Goal: Transaction & Acquisition: Purchase product/service

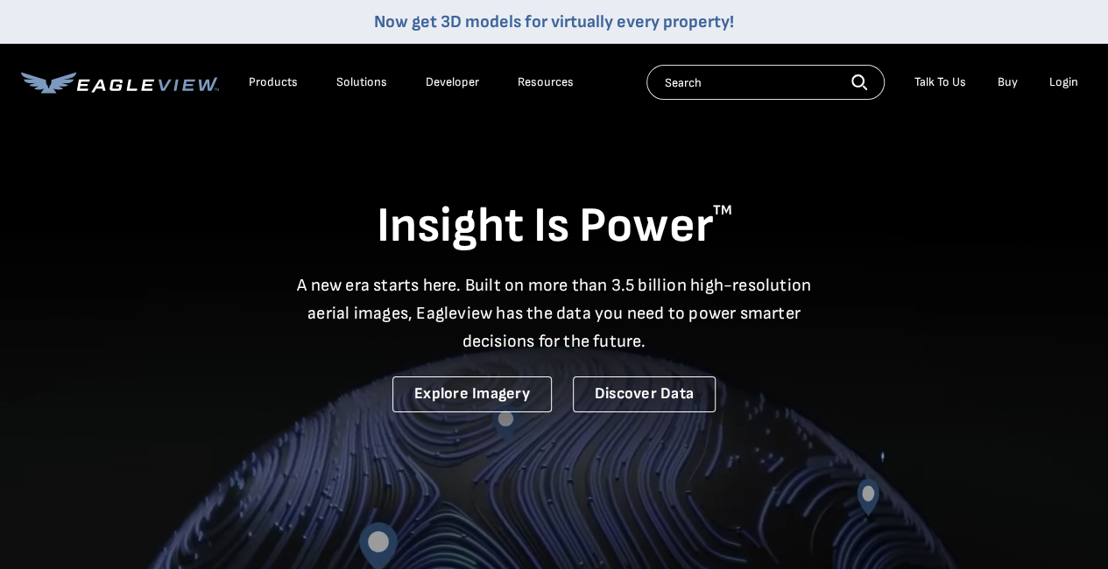
click at [1063, 89] on div "Login" at bounding box center [1063, 82] width 29 height 16
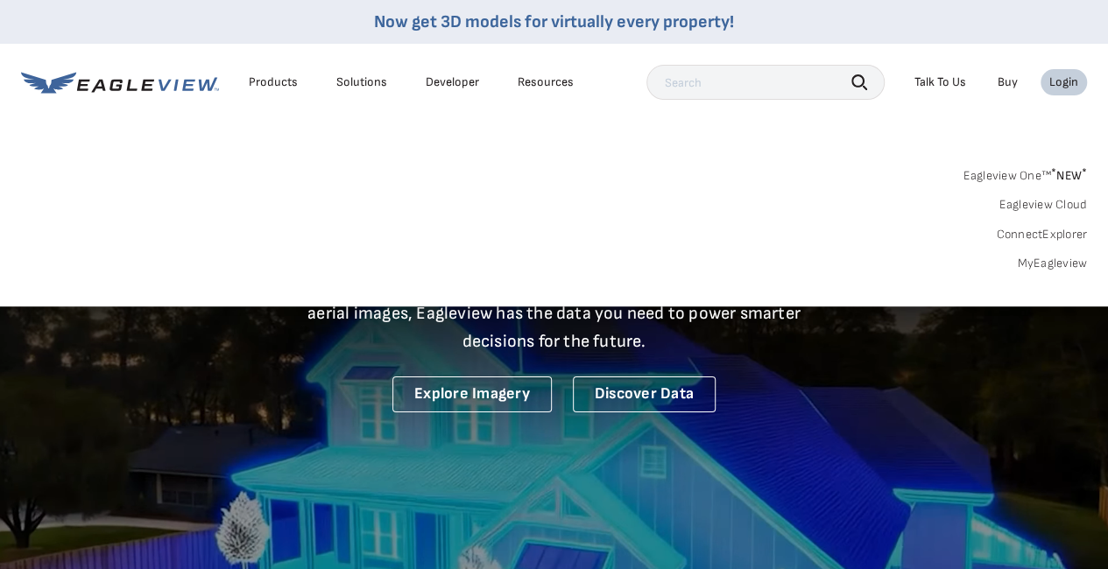
click at [1054, 264] on link "MyEagleview" at bounding box center [1052, 264] width 70 height 16
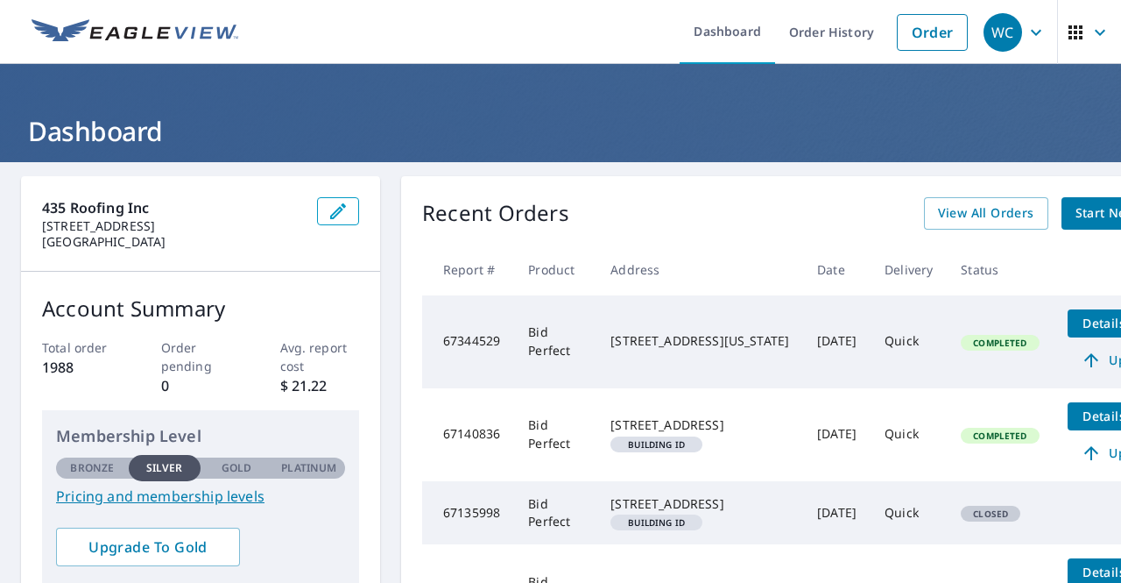
click at [1026, 30] on icon "button" at bounding box center [1036, 32] width 21 height 21
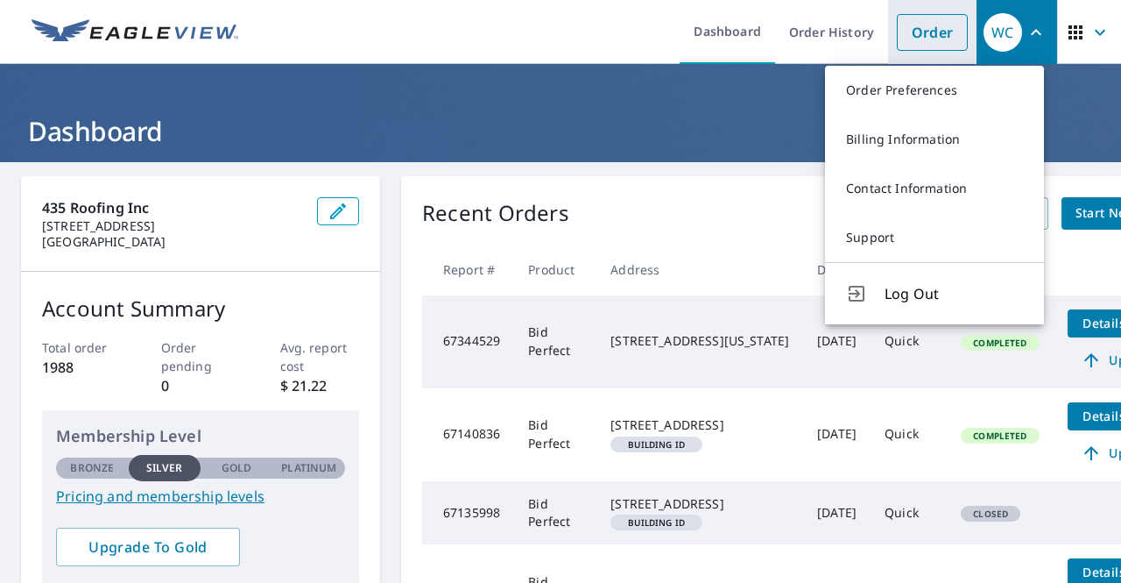
click at [922, 37] on link "Order" at bounding box center [932, 32] width 71 height 37
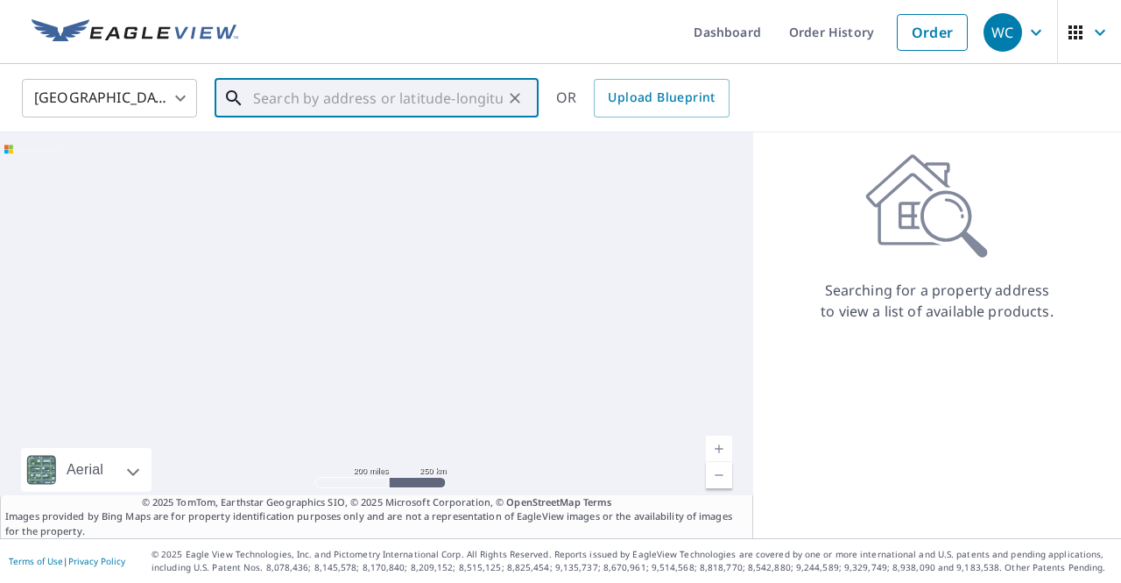
click at [331, 99] on input "text" at bounding box center [378, 98] width 250 height 49
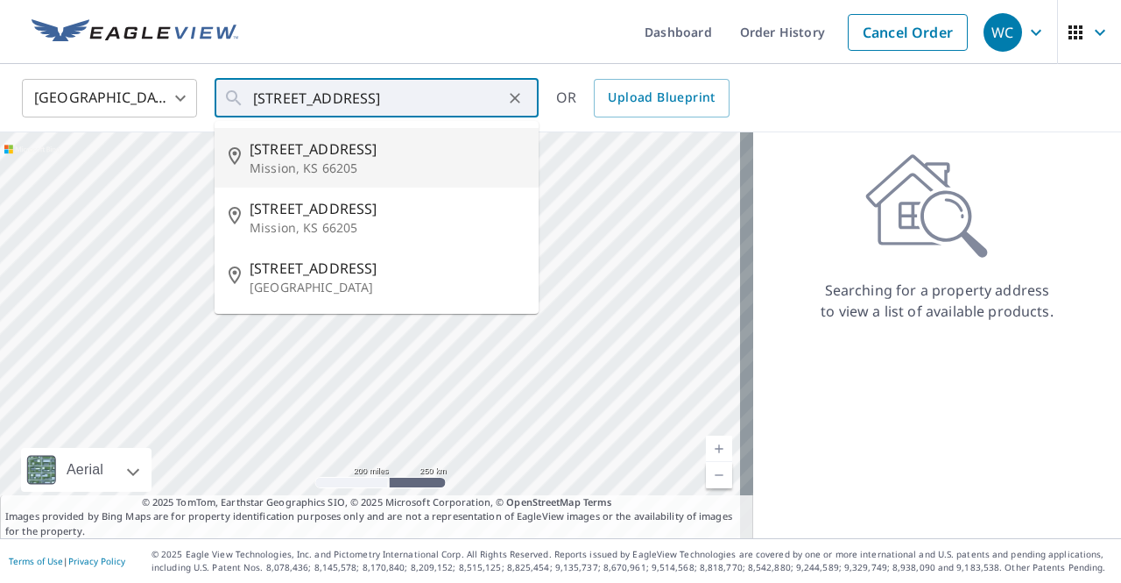
type input "2801 W 51st St Mission, KS 66205"
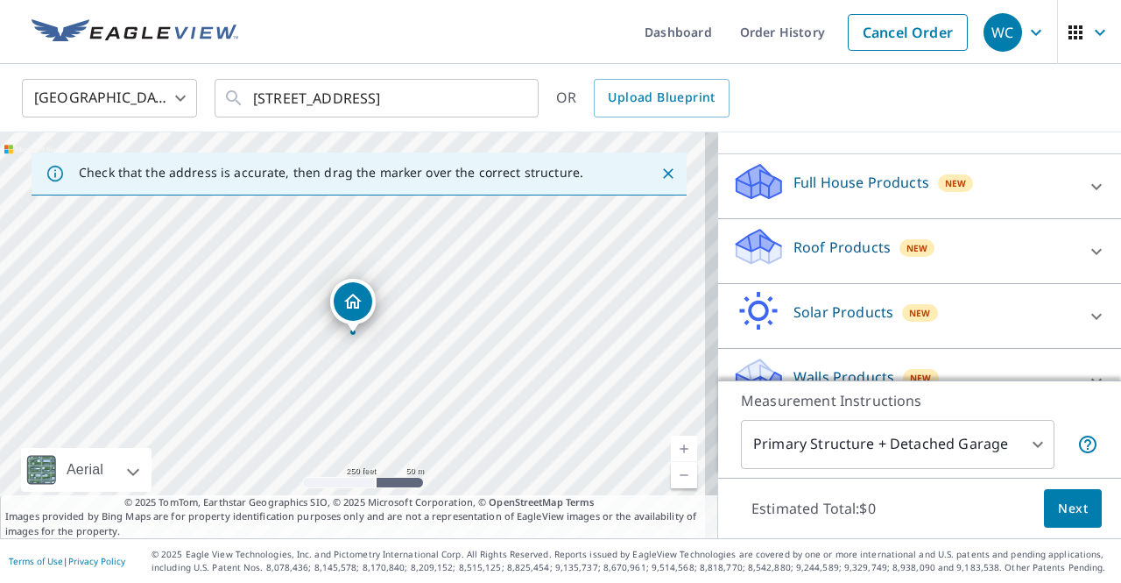
scroll to position [190, 0]
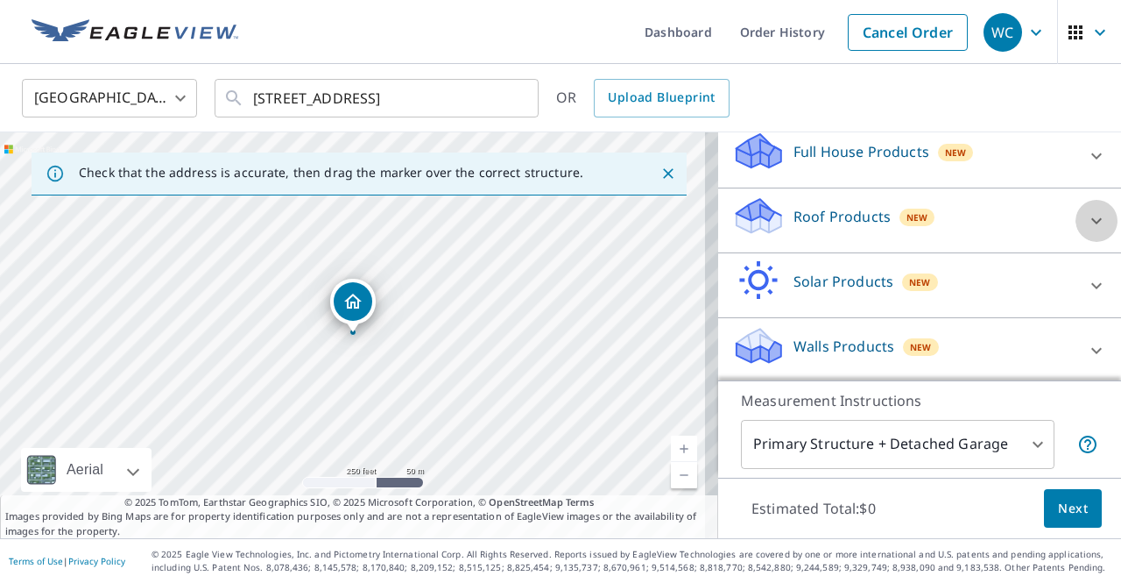
click at [1076, 201] on div at bounding box center [1097, 221] width 42 height 42
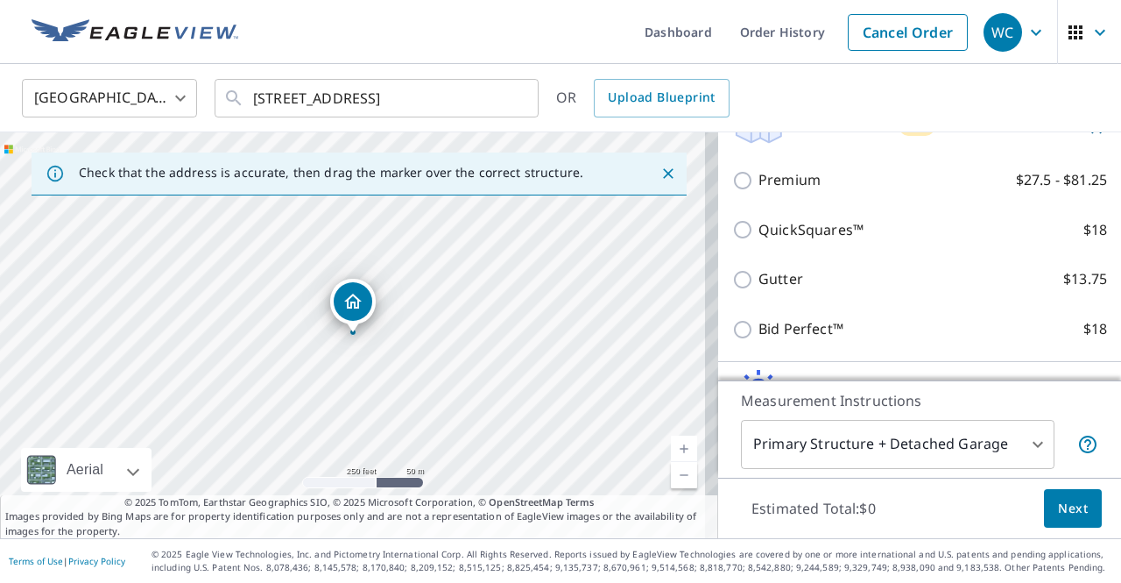
scroll to position [282, 0]
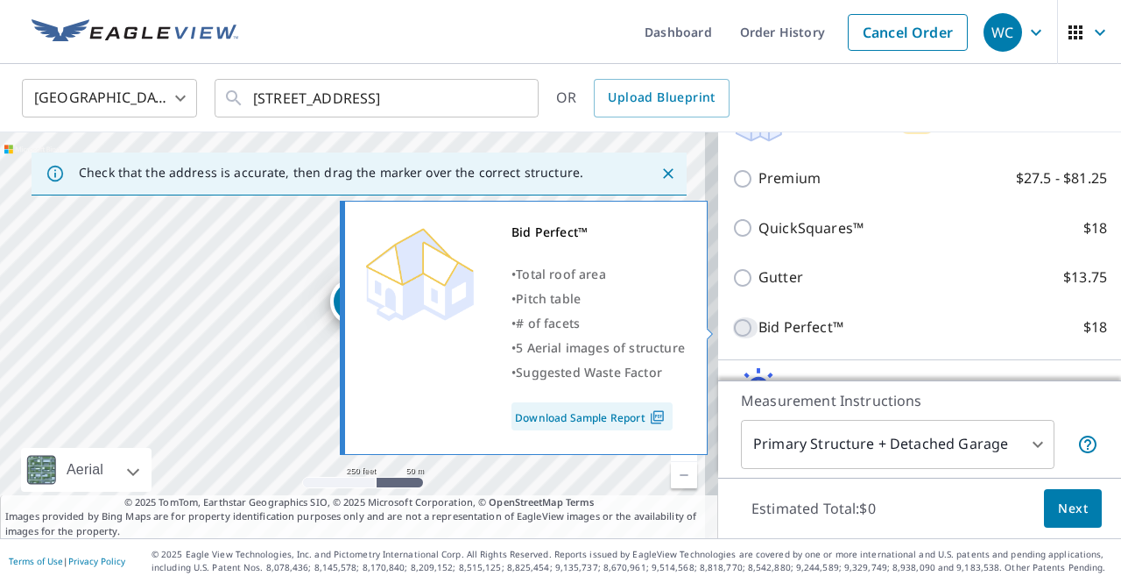
click at [734, 330] on input "Bid Perfect™ $18" at bounding box center [745, 327] width 26 height 21
checkbox input "true"
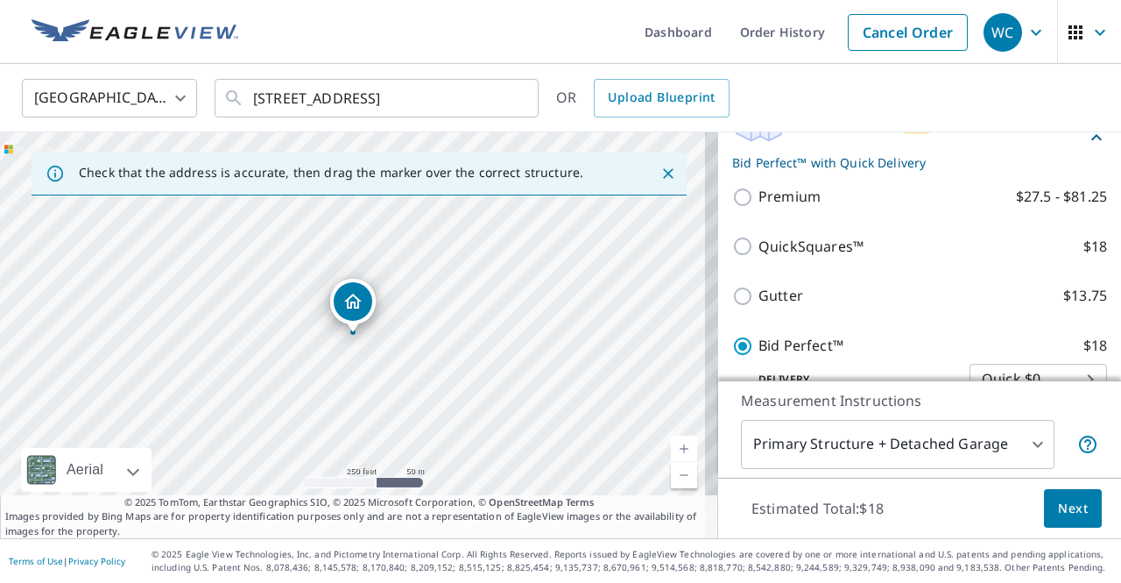
click at [1058, 505] on span "Next" at bounding box center [1073, 509] width 30 height 22
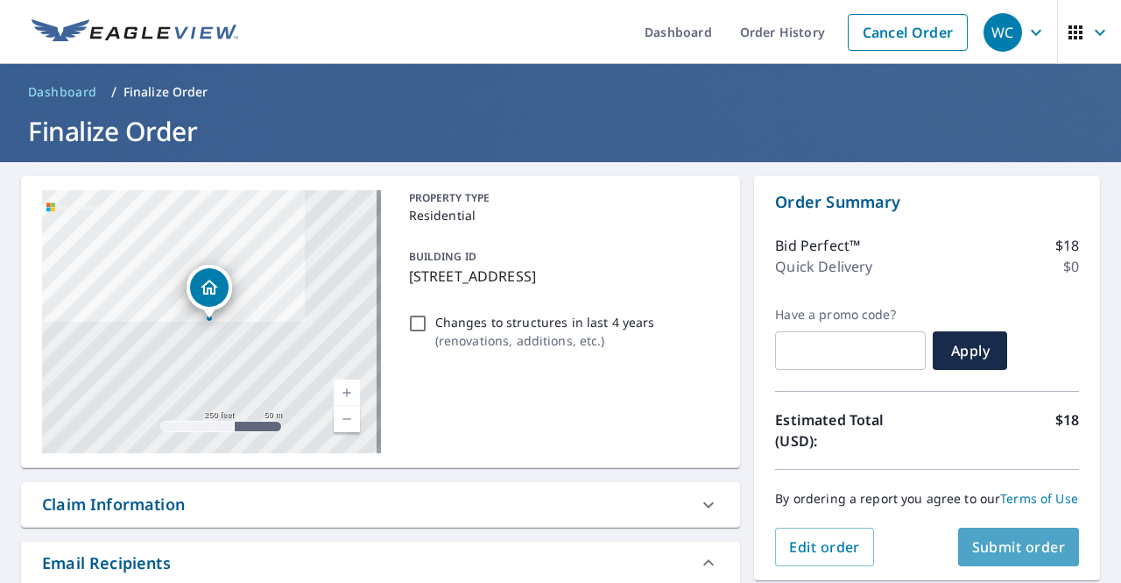
click at [1013, 554] on span "Submit order" at bounding box center [1019, 546] width 94 height 19
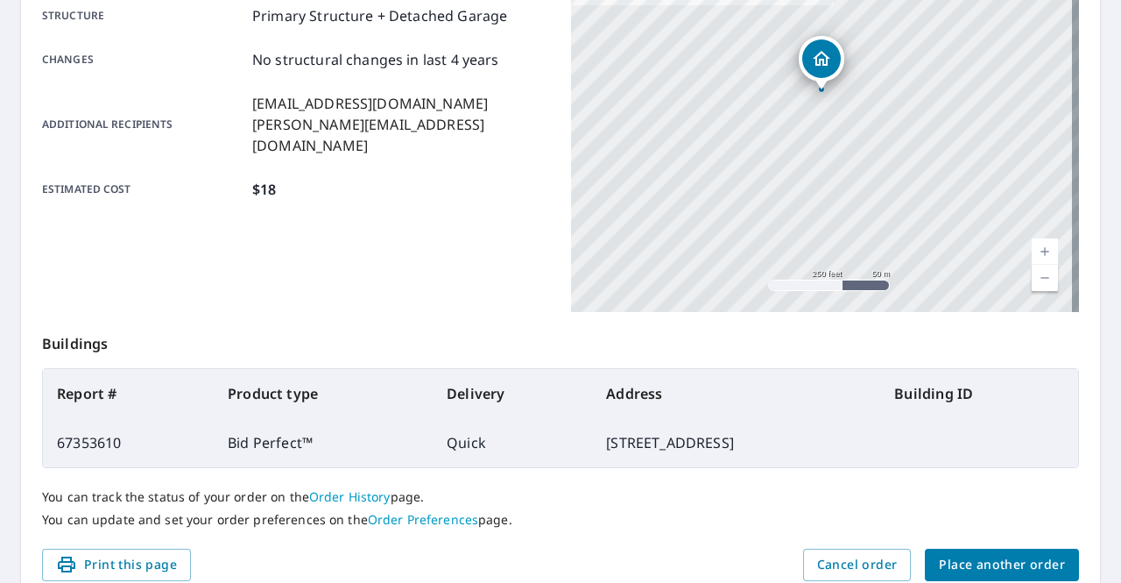
scroll to position [380, 0]
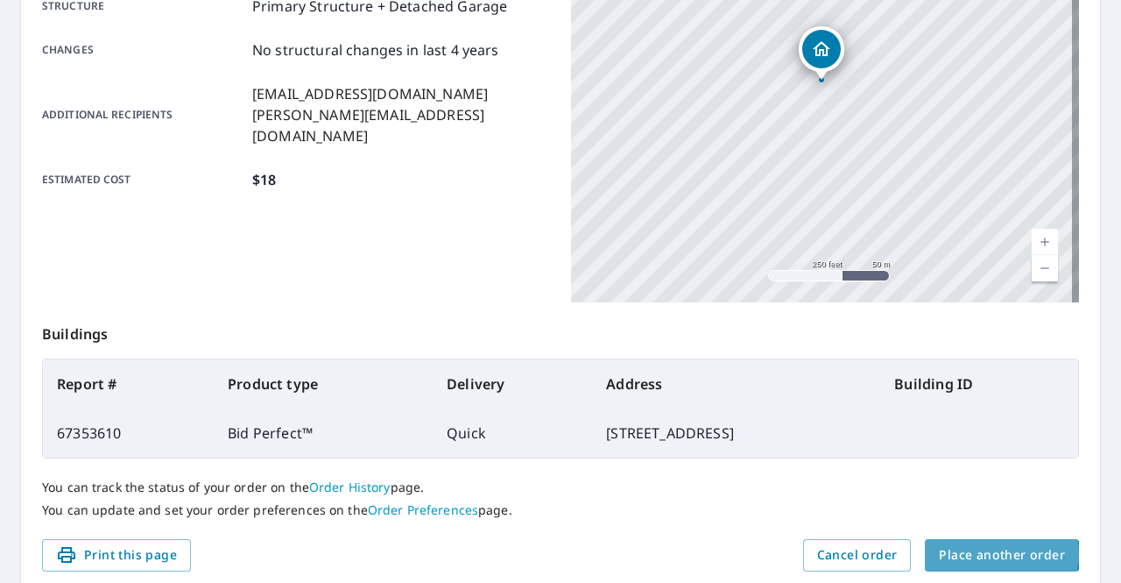
click at [983, 553] on span "Place another order" at bounding box center [1002, 555] width 126 height 22
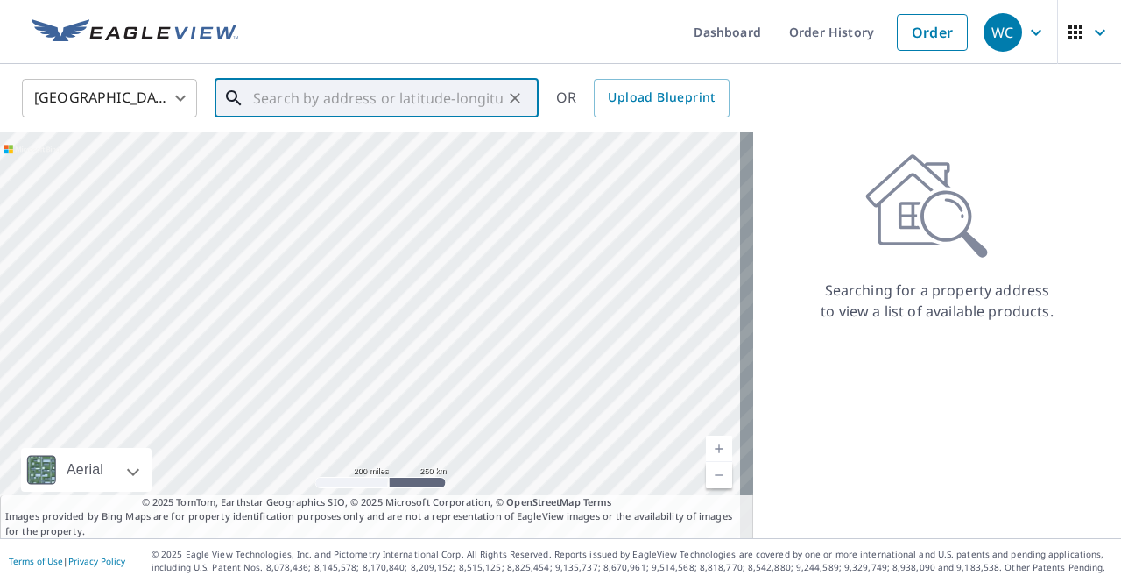
click at [296, 87] on input "text" at bounding box center [378, 98] width 250 height 49
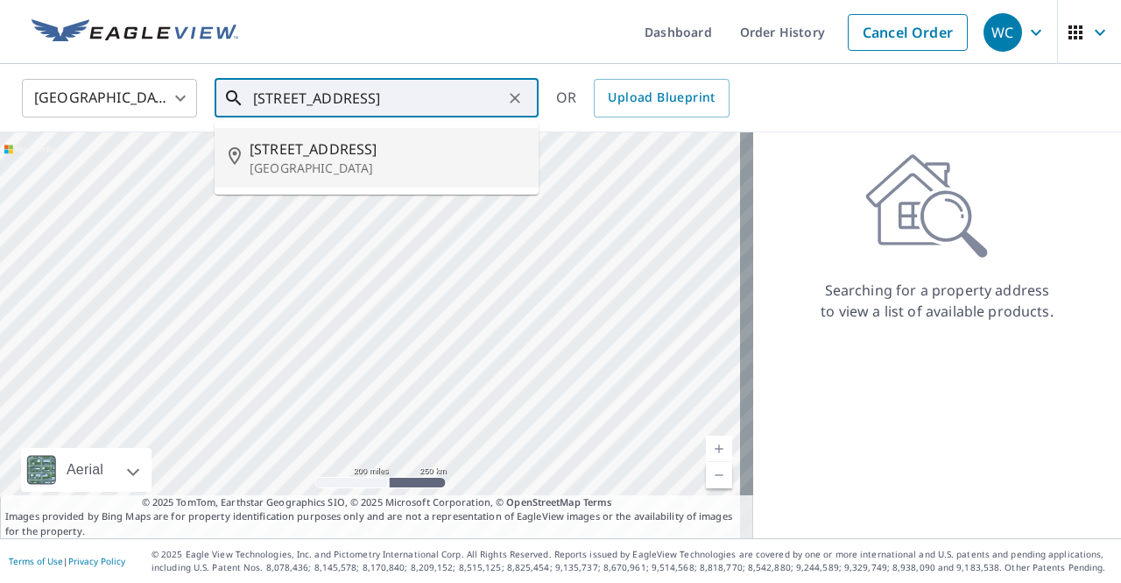
click at [328, 153] on span "11200 Meadow Ln" at bounding box center [387, 148] width 275 height 21
type input "11200 Meadow Ln Leawood, KS 66211"
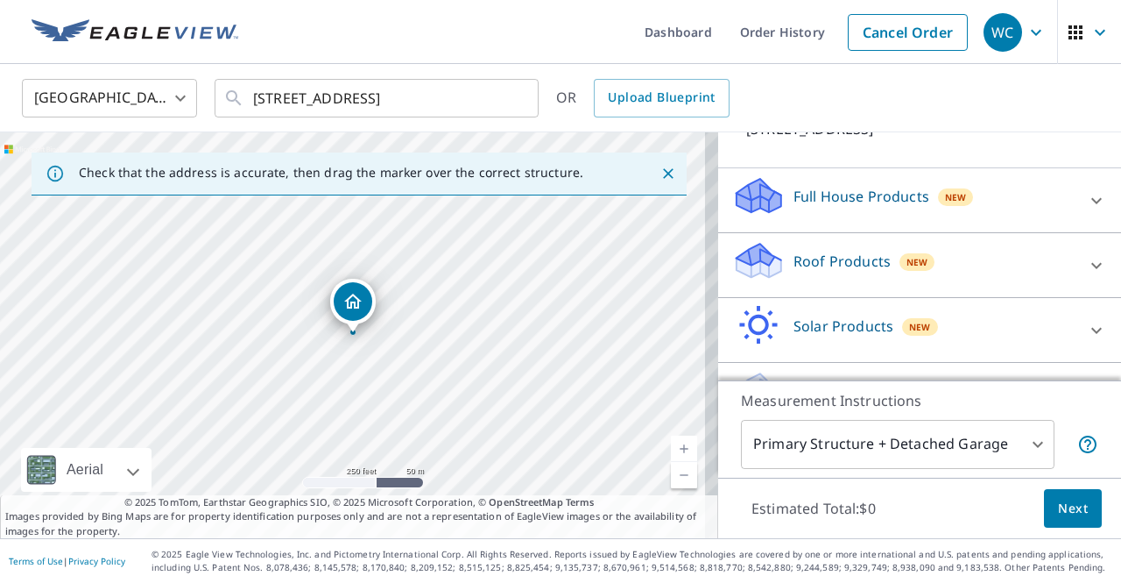
scroll to position [147, 0]
click at [1086, 260] on icon at bounding box center [1096, 263] width 21 height 21
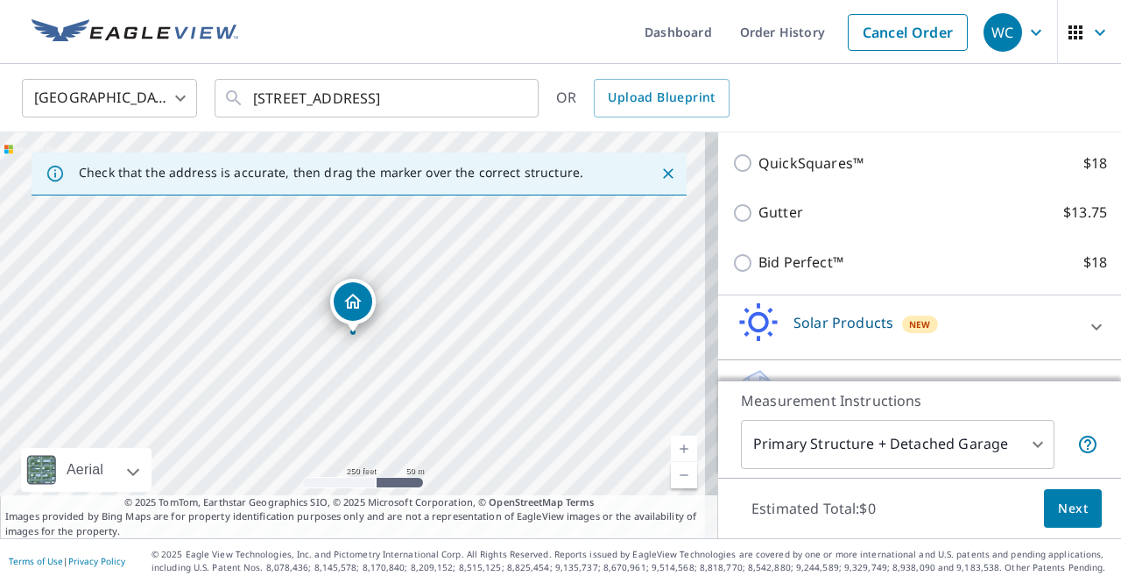
scroll to position [368, 0]
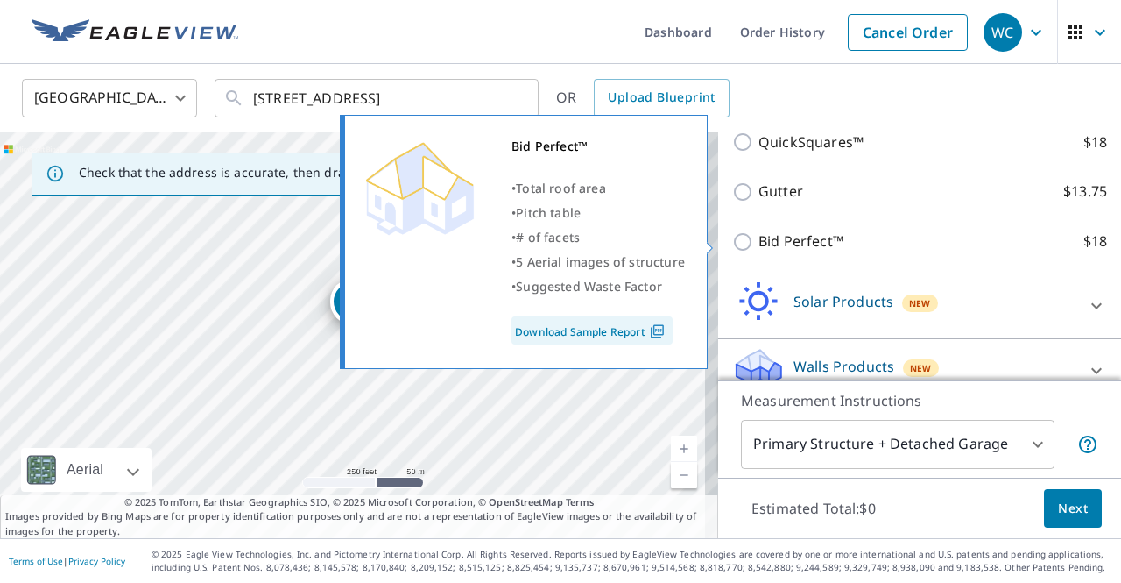
click at [732, 236] on input "Bid Perfect™ $18" at bounding box center [745, 241] width 26 height 21
checkbox input "true"
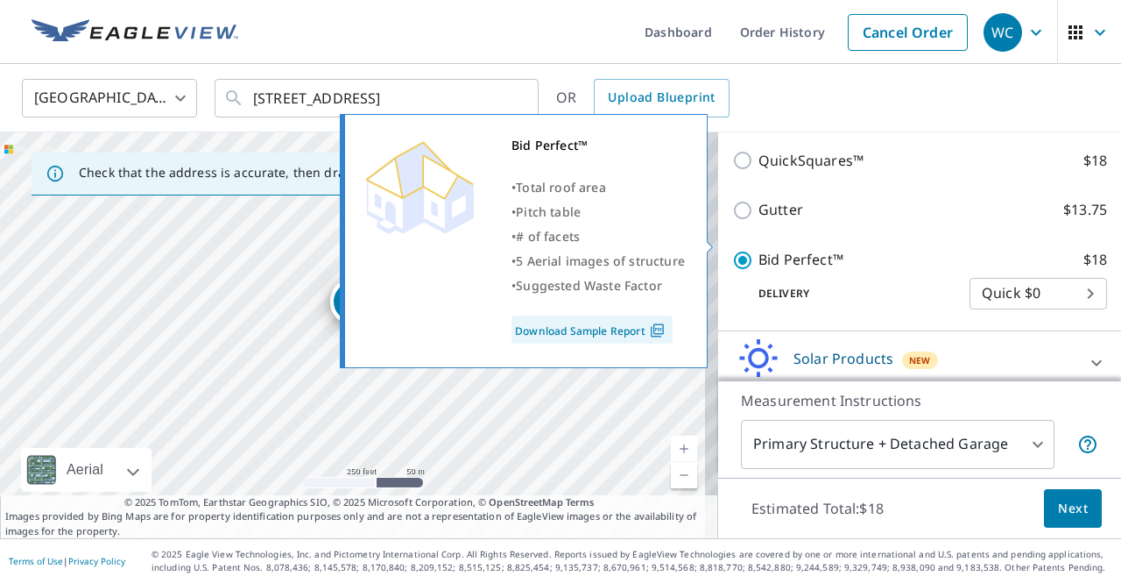
scroll to position [387, 0]
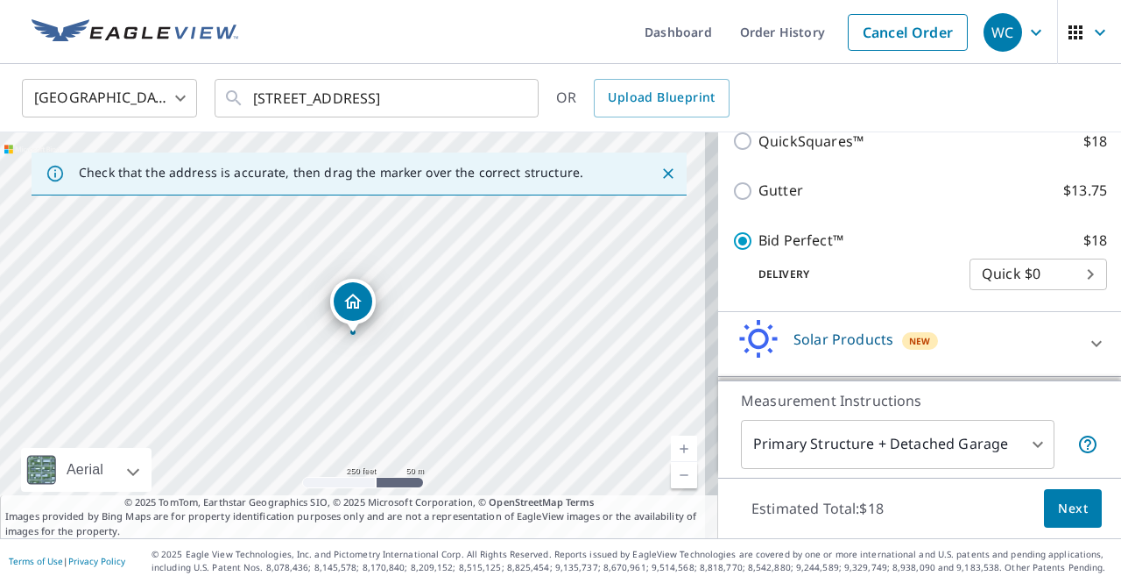
click at [1058, 506] on span "Next" at bounding box center [1073, 509] width 30 height 22
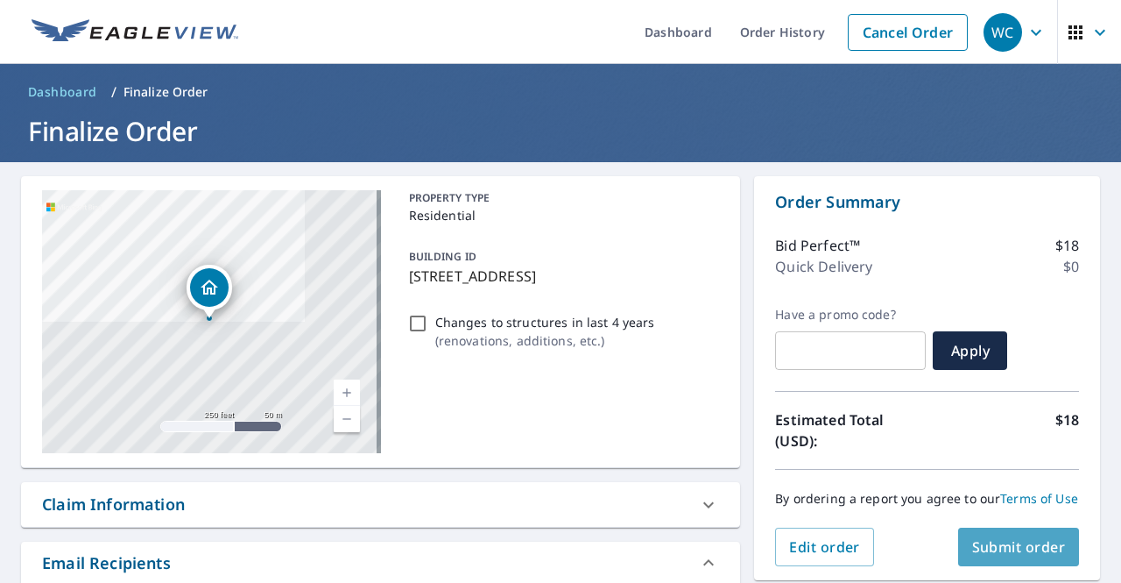
click at [1006, 556] on span "Submit order" at bounding box center [1019, 546] width 94 height 19
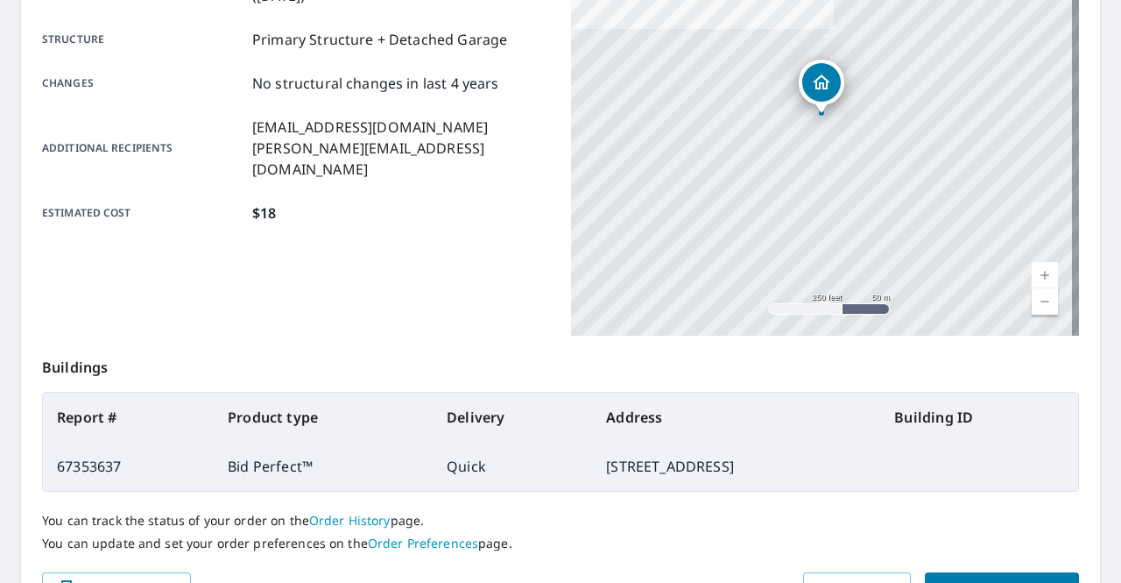
scroll to position [447, 0]
